Goal: Book appointment/travel/reservation

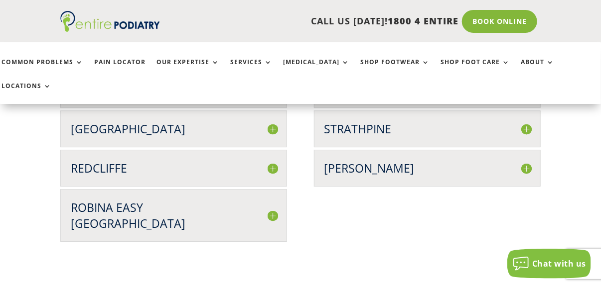
scroll to position [2714, 0]
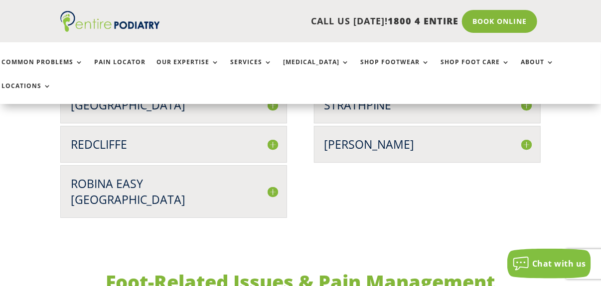
click at [271, 176] on h3 "Robina Easy [GEOGRAPHIC_DATA]" at bounding box center [174, 192] width 206 height 32
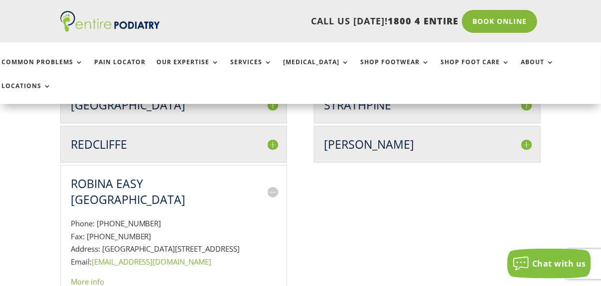
click at [81, 277] on link "More info" at bounding box center [87, 282] width 33 height 10
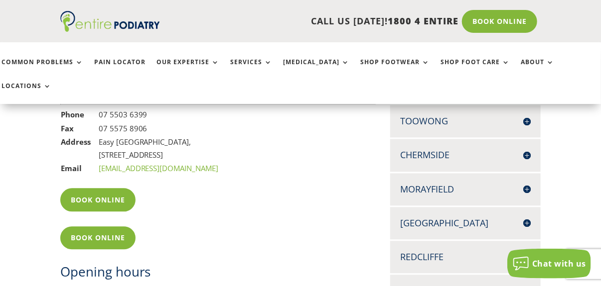
scroll to position [759, 0]
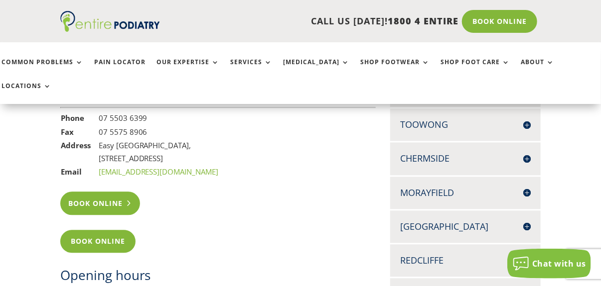
click at [112, 192] on link "Book Online" at bounding box center [100, 203] width 80 height 23
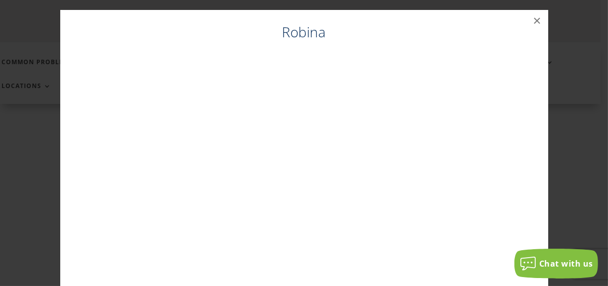
scroll to position [731, 0]
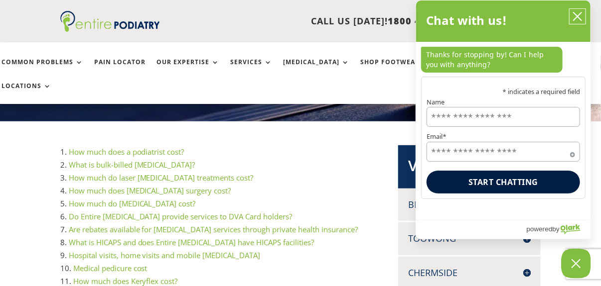
click at [573, 12] on icon "close chatbox" at bounding box center [577, 16] width 8 height 8
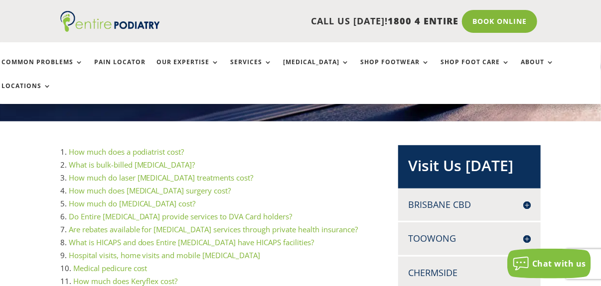
click at [156, 147] on link "How much does a podiatrist cost?" at bounding box center [127, 152] width 116 height 10
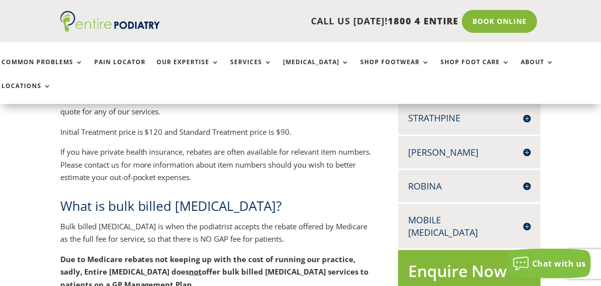
scroll to position [410, 0]
